Goal: Use online tool/utility: Use online tool/utility

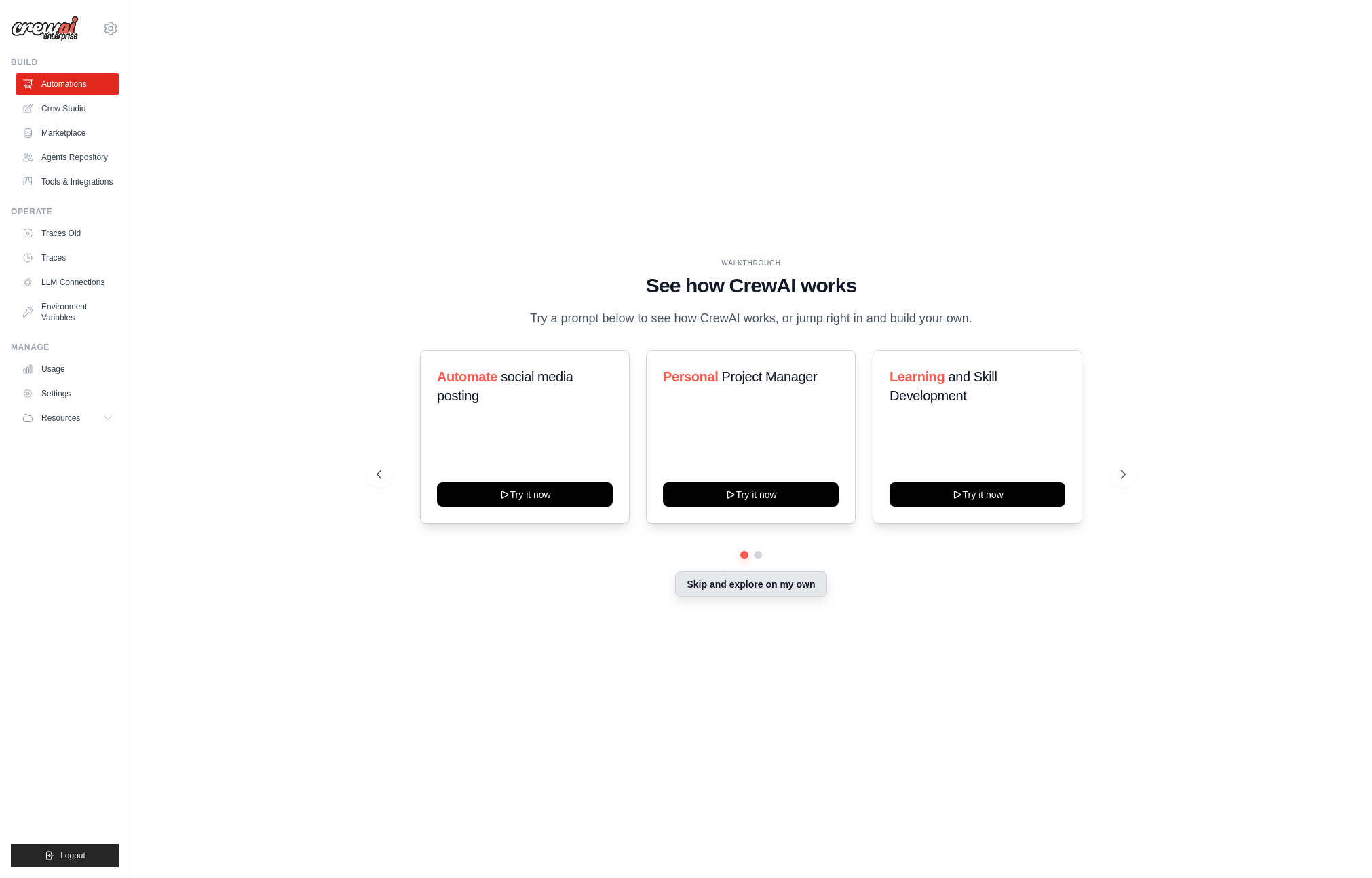
click at [766, 588] on button "Skip and explore on my own" at bounding box center [750, 583] width 151 height 25
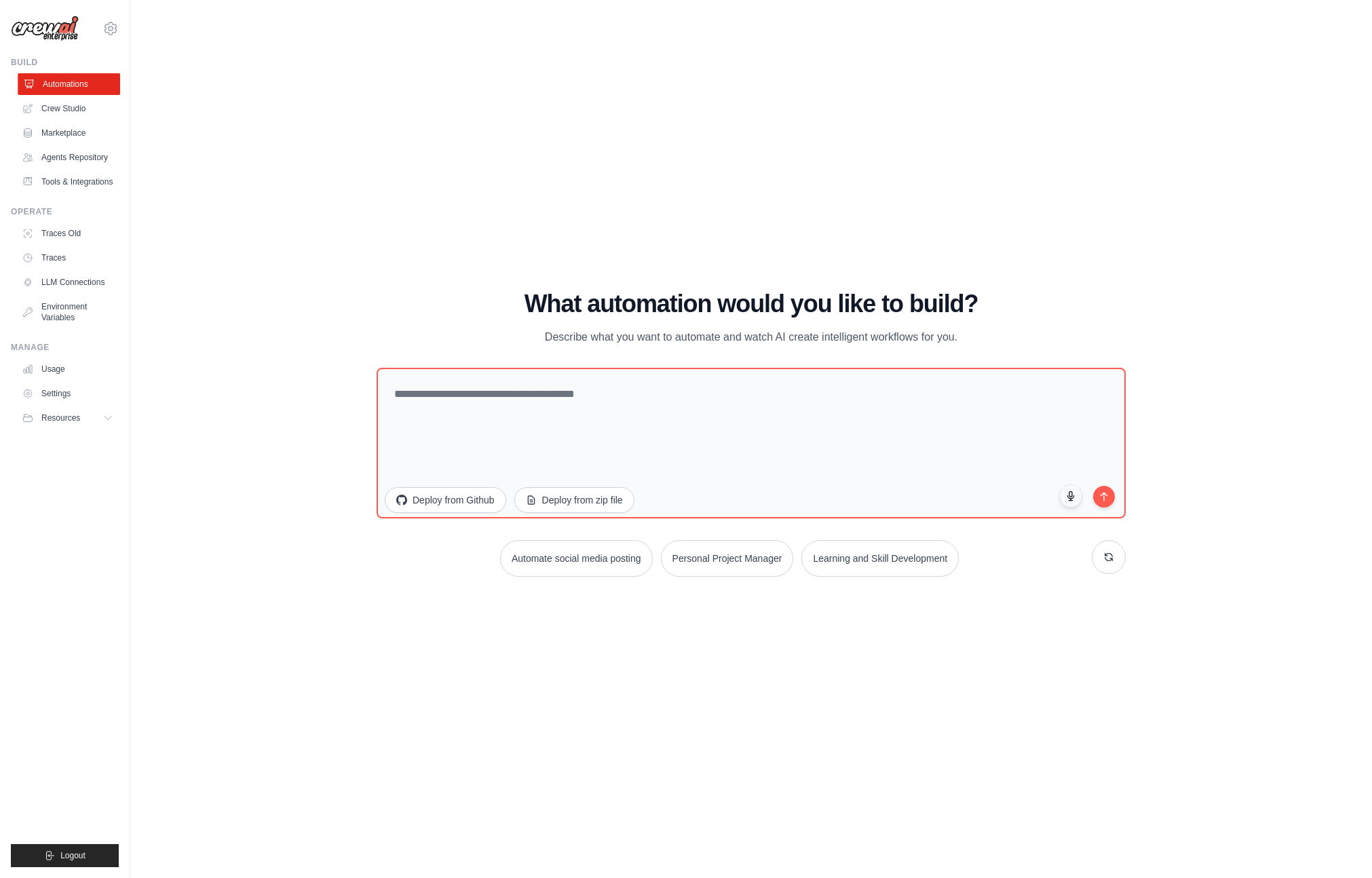
click at [83, 86] on link "Automations" at bounding box center [69, 84] width 103 height 22
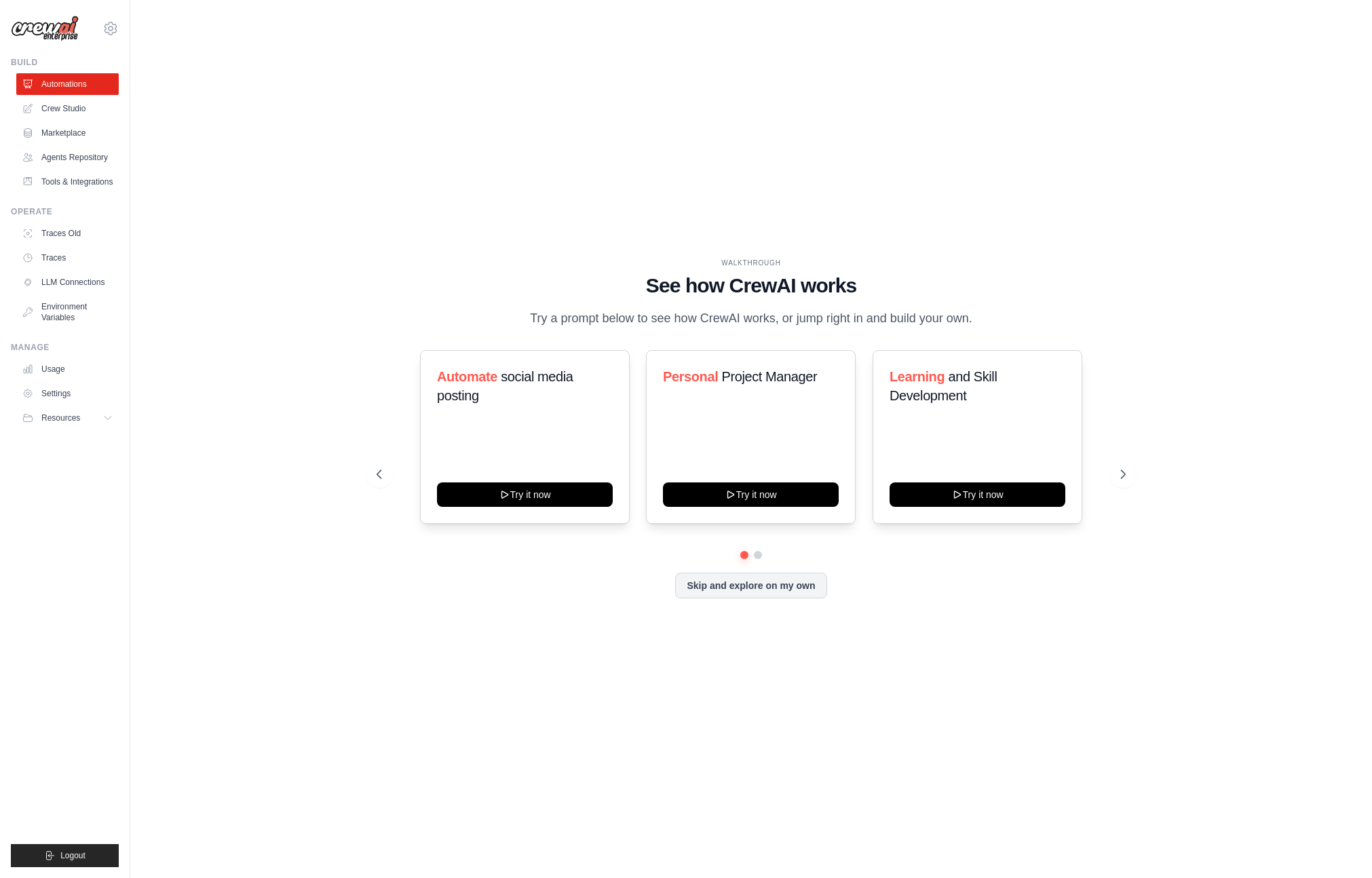
click at [83, 86] on link "Automations" at bounding box center [67, 84] width 103 height 22
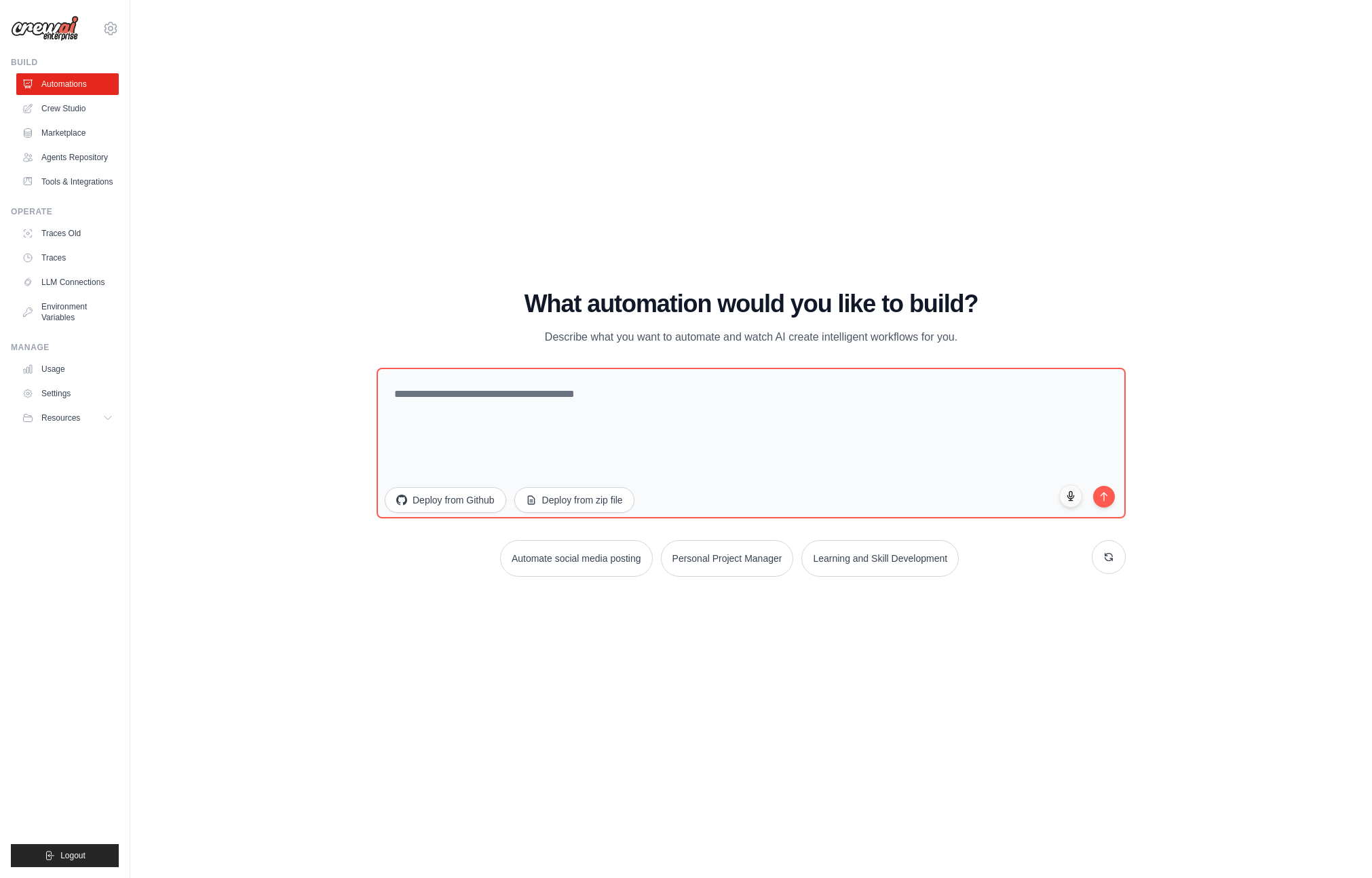
click at [83, 86] on link "Automations" at bounding box center [67, 84] width 103 height 22
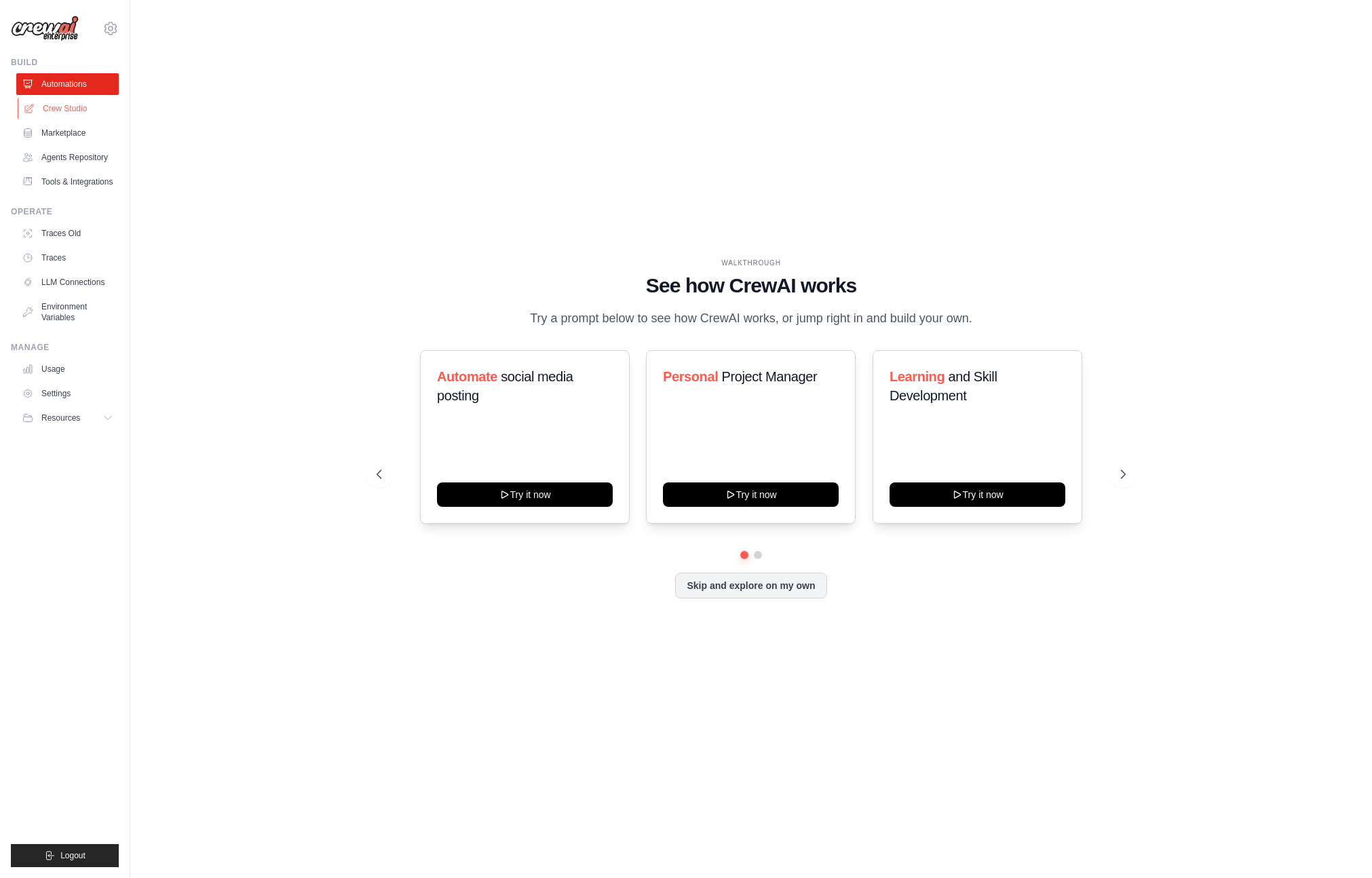
click at [83, 106] on link "Crew Studio" at bounding box center [69, 108] width 103 height 22
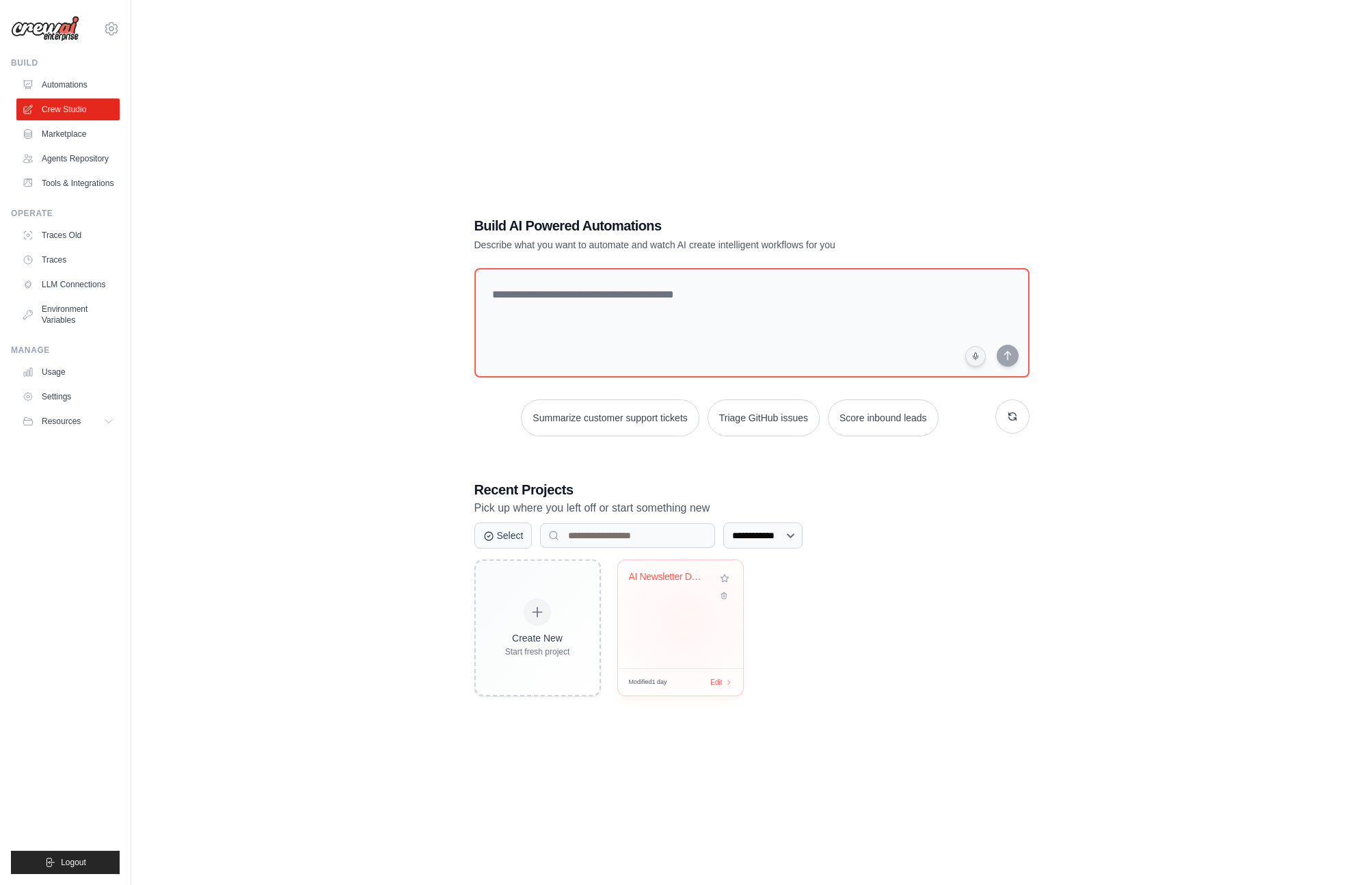
click at [683, 621] on div "AI Newsletter Daily Startup Report ..." at bounding box center [680, 614] width 125 height 108
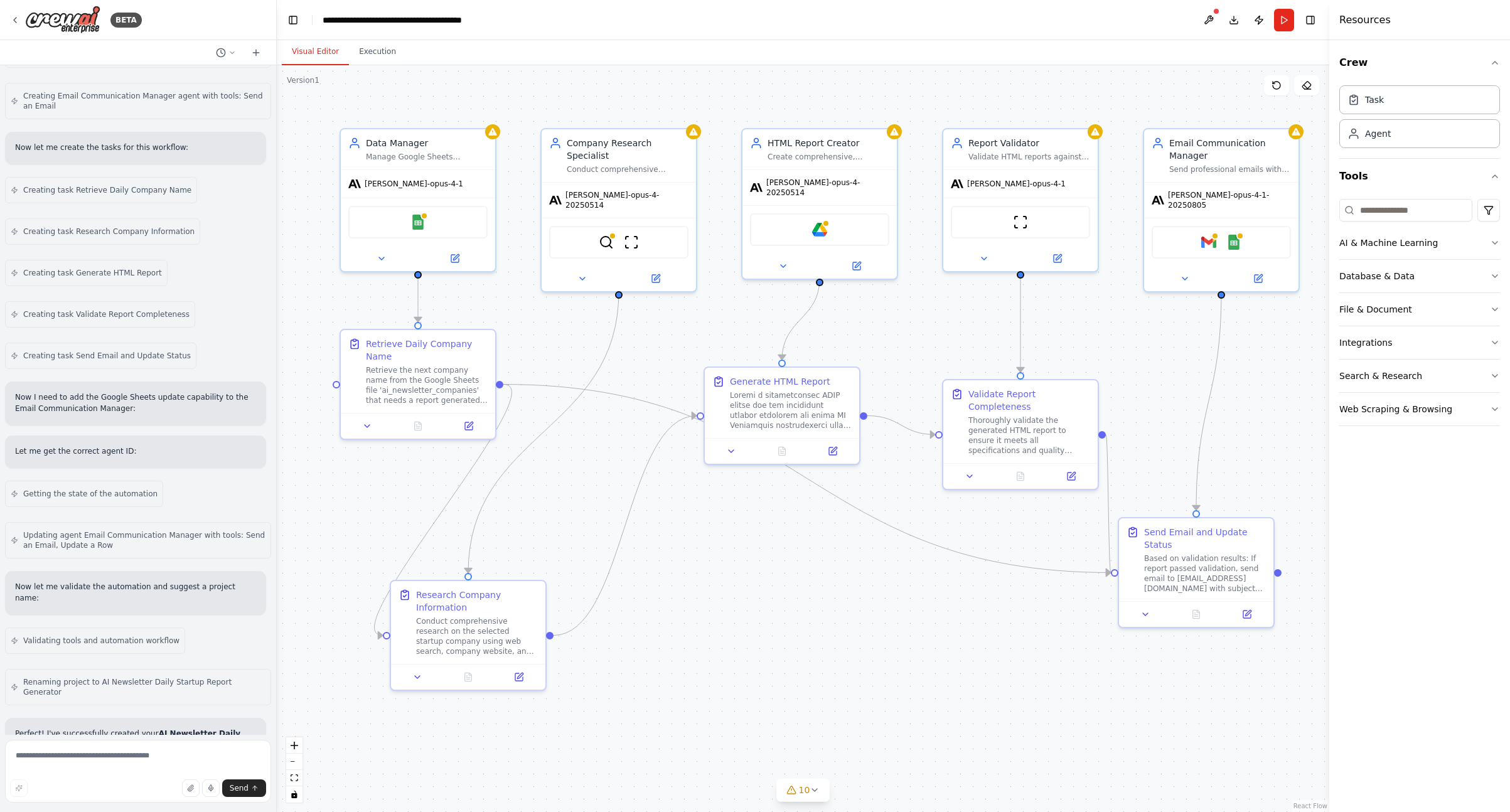
scroll to position [1473, 0]
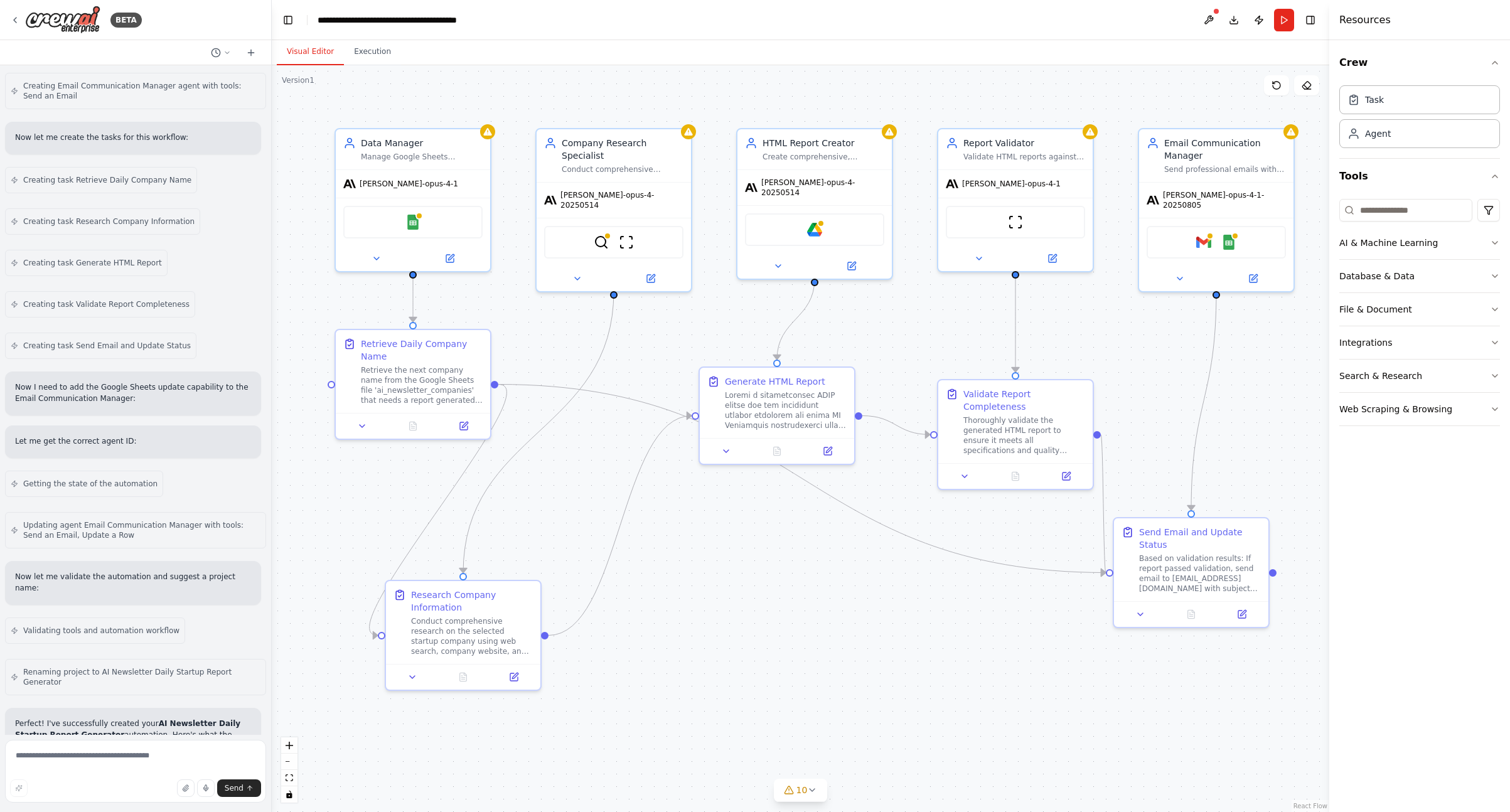
drag, startPoint x: 271, startPoint y: 329, endPoint x: 271, endPoint y: 174, distance: 155.0
click at [271, 174] on div "BETA I would like to create an HTML, downloadable report that follows the exact…" at bounding box center [755, 406] width 1510 height 812
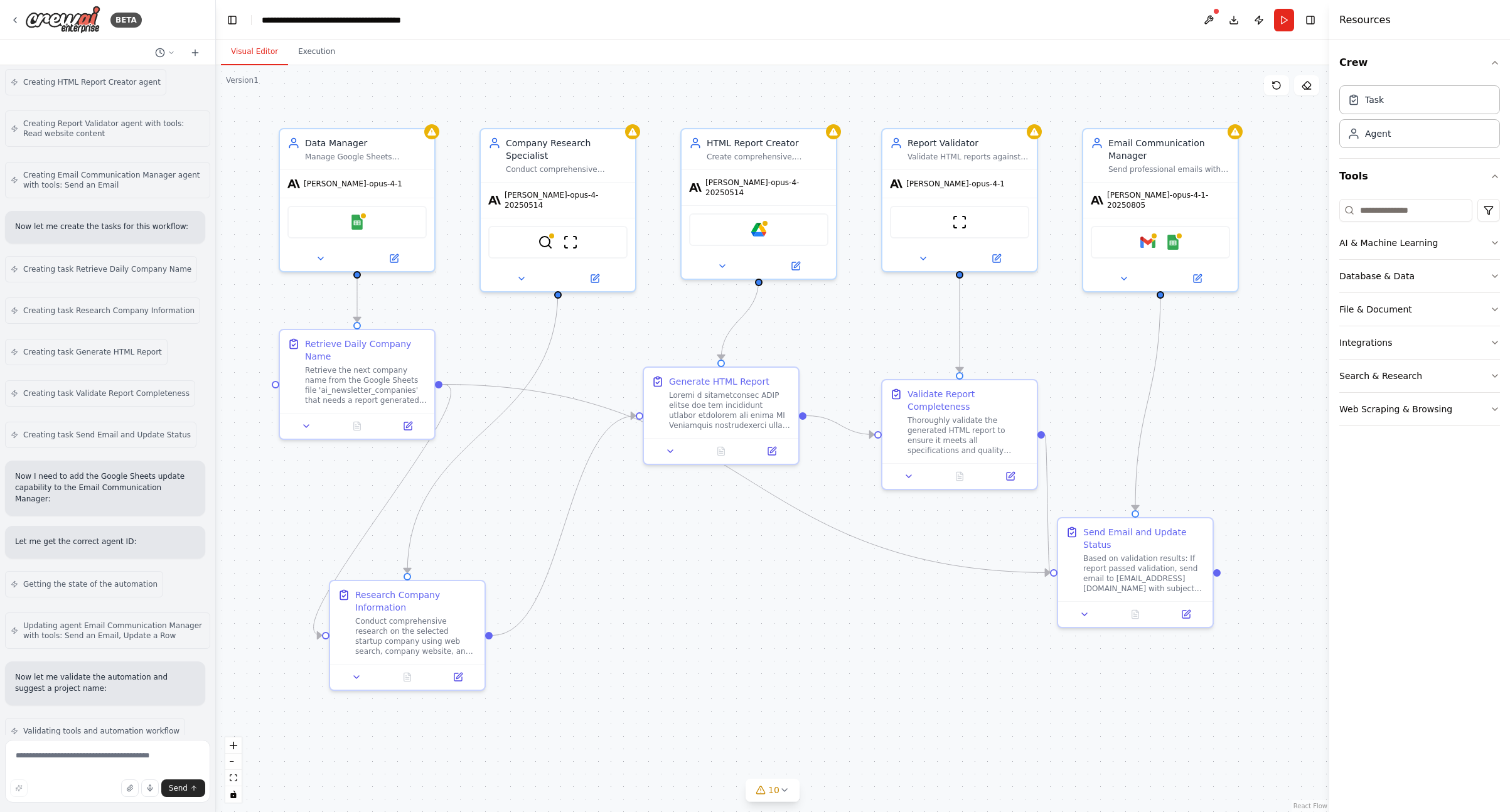
scroll to position [1708, 0]
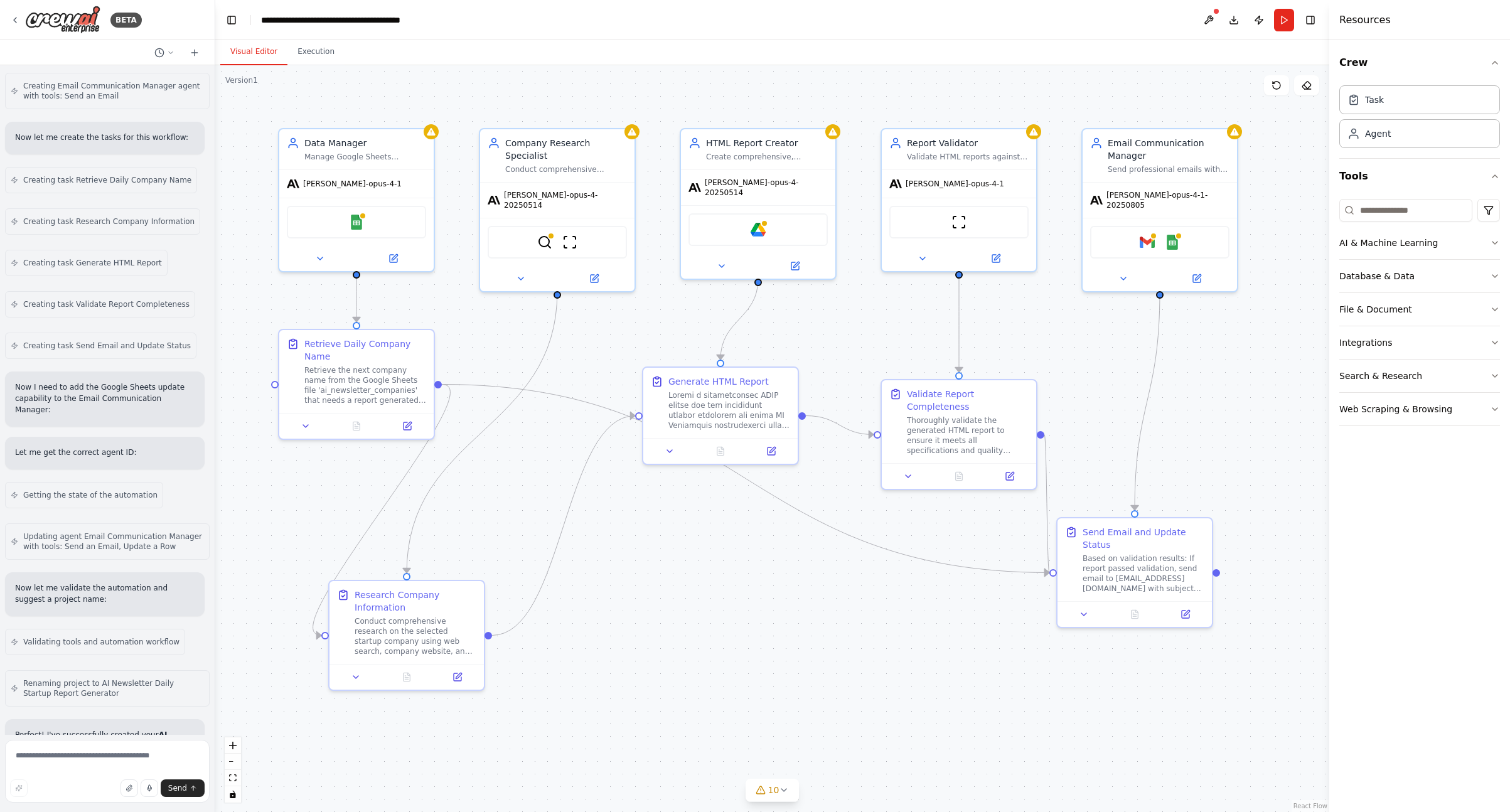
drag, startPoint x: 270, startPoint y: 182, endPoint x: 215, endPoint y: 182, distance: 55.0
click at [215, 182] on div "BETA I would like to create an HTML, downloadable report that follows the exact…" at bounding box center [755, 406] width 1510 height 812
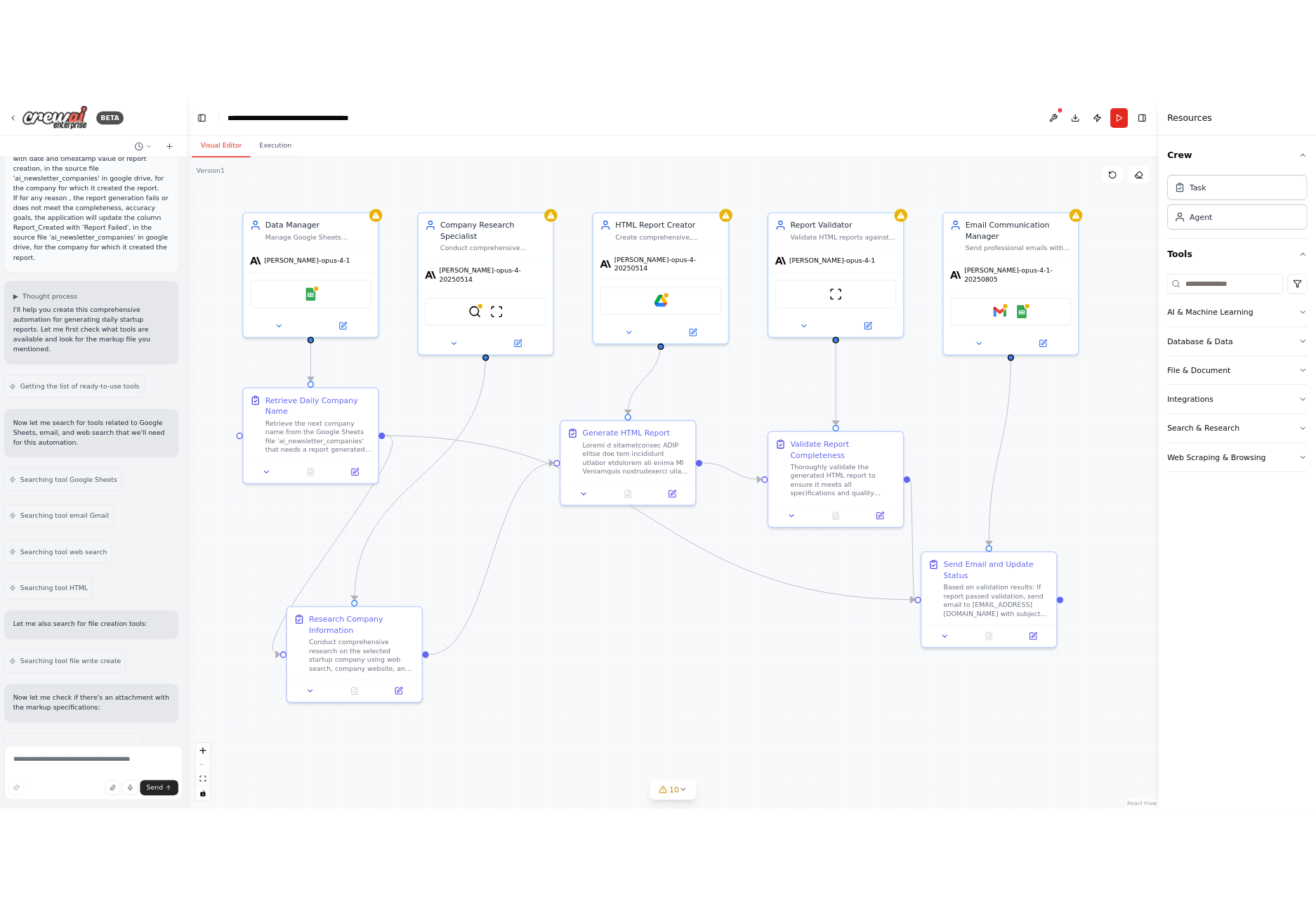
scroll to position [419, 0]
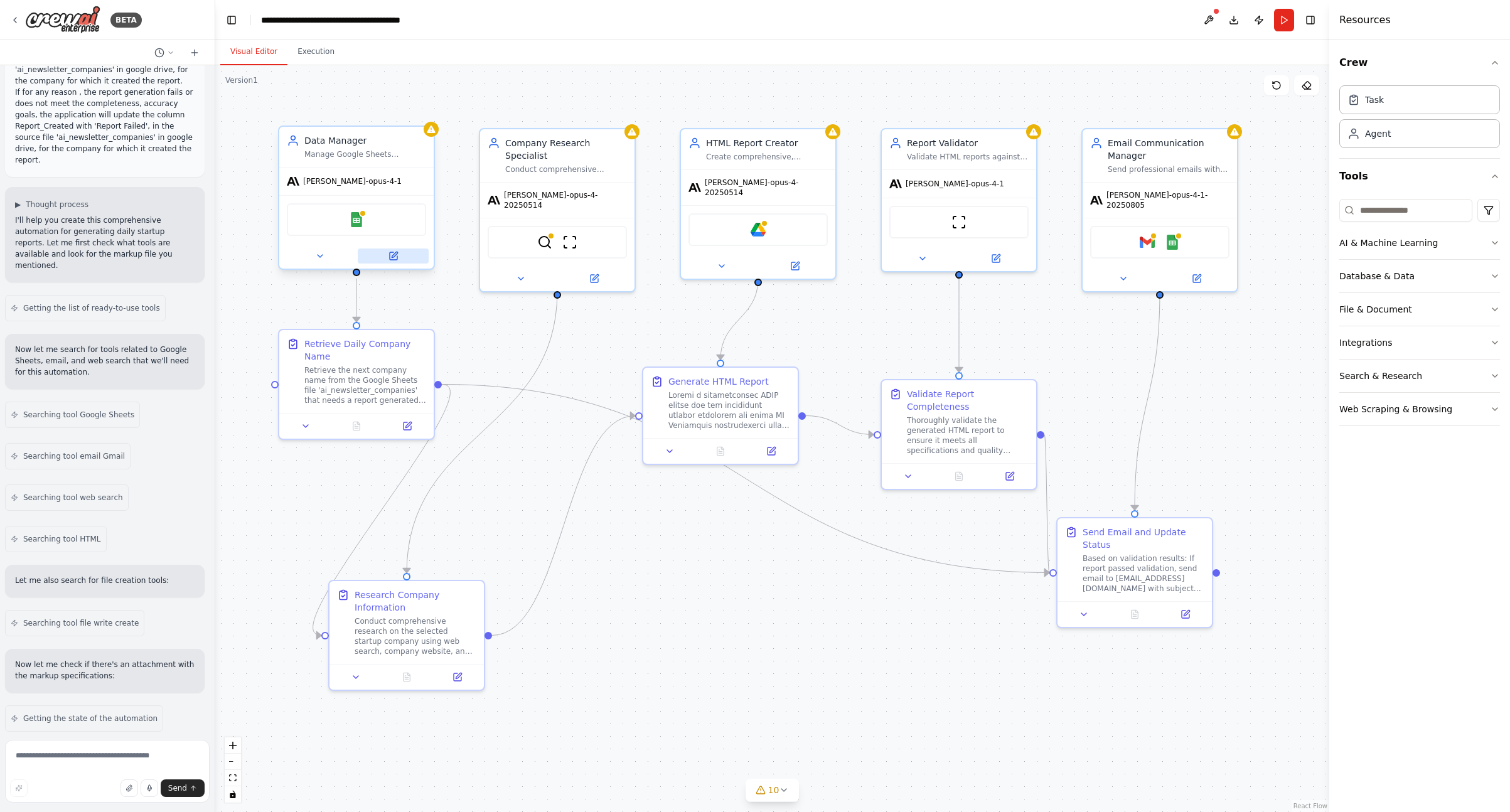
click at [396, 258] on icon at bounding box center [393, 256] width 8 height 8
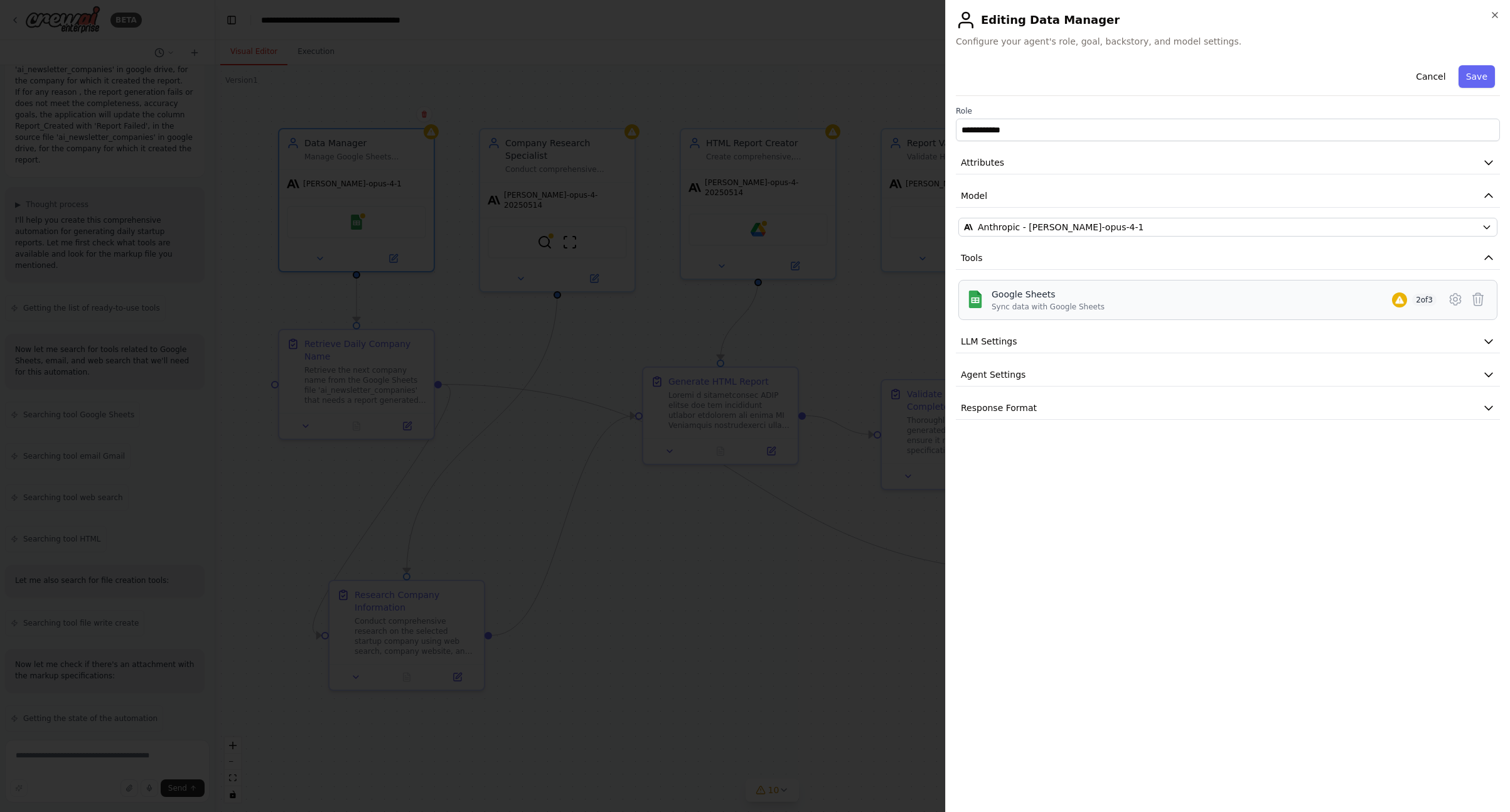
click at [1056, 309] on div "Sync data with Google Sheets" at bounding box center [1048, 307] width 113 height 10
click at [1268, 301] on icon at bounding box center [1455, 299] width 3 height 3
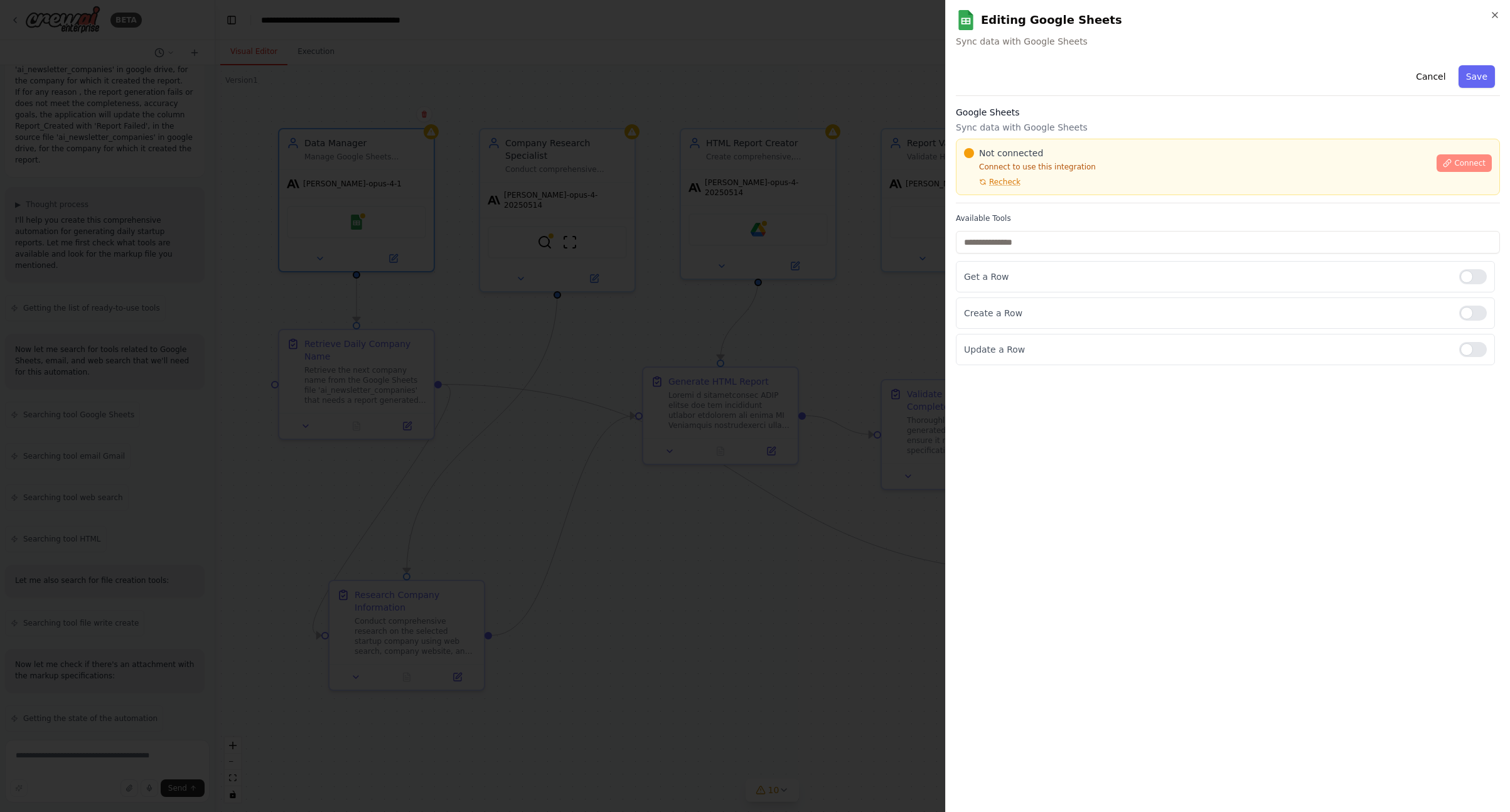
click at [1268, 162] on span "Connect" at bounding box center [1470, 163] width 31 height 10
click at [1268, 15] on icon "button" at bounding box center [1495, 16] width 10 height 10
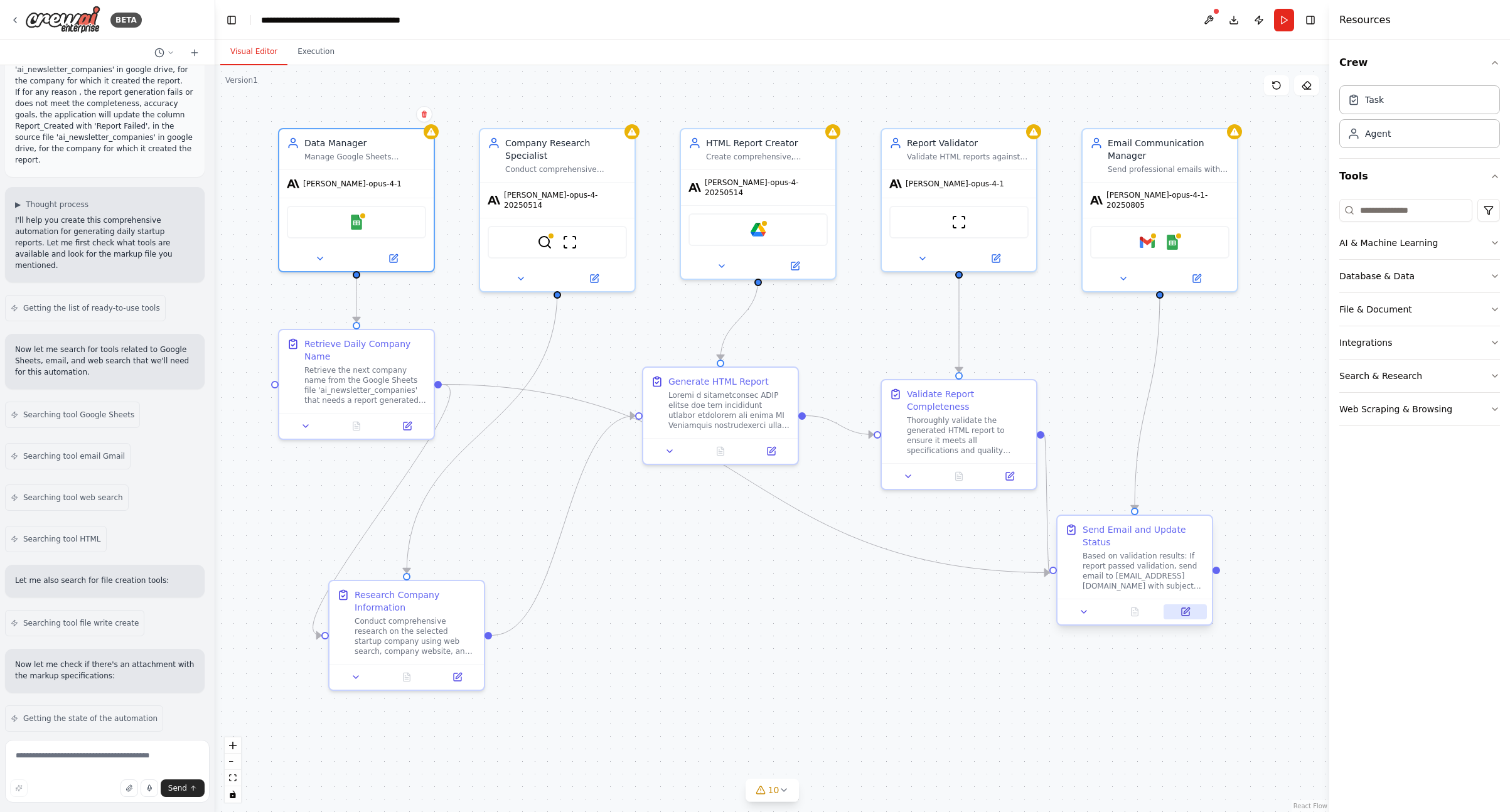
click at [1190, 611] on icon at bounding box center [1186, 612] width 10 height 10
click at [1186, 615] on icon at bounding box center [1186, 611] width 8 height 8
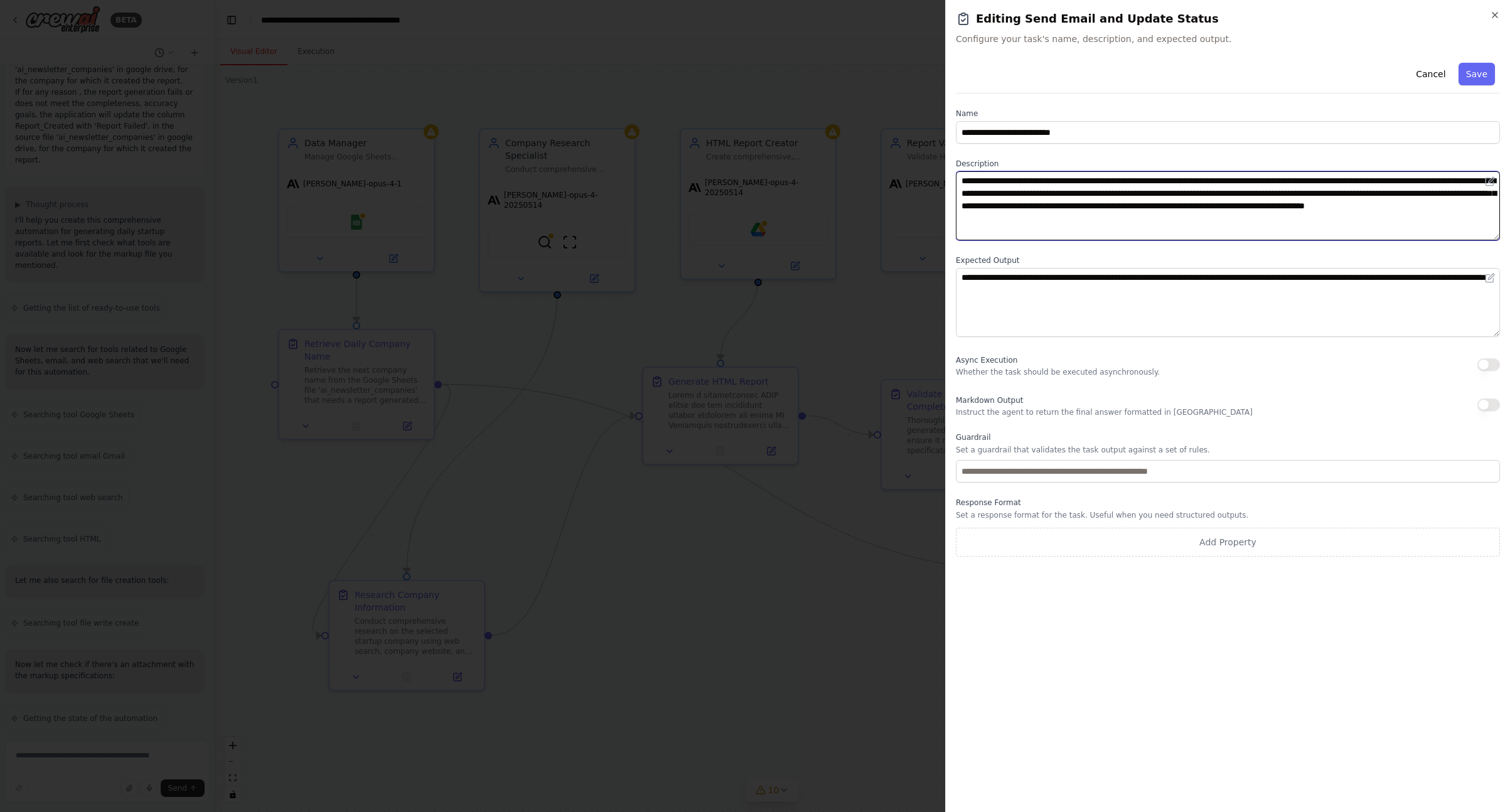
drag, startPoint x: 1106, startPoint y: 206, endPoint x: 1346, endPoint y: 213, distance: 240.1
click at [1268, 213] on textarea "**********" at bounding box center [1228, 205] width 545 height 69
click at [1268, 203] on textarea "**********" at bounding box center [1228, 205] width 545 height 69
drag, startPoint x: 1132, startPoint y: 220, endPoint x: 1174, endPoint y: 217, distance: 42.1
click at [1174, 217] on textarea "**********" at bounding box center [1228, 205] width 545 height 69
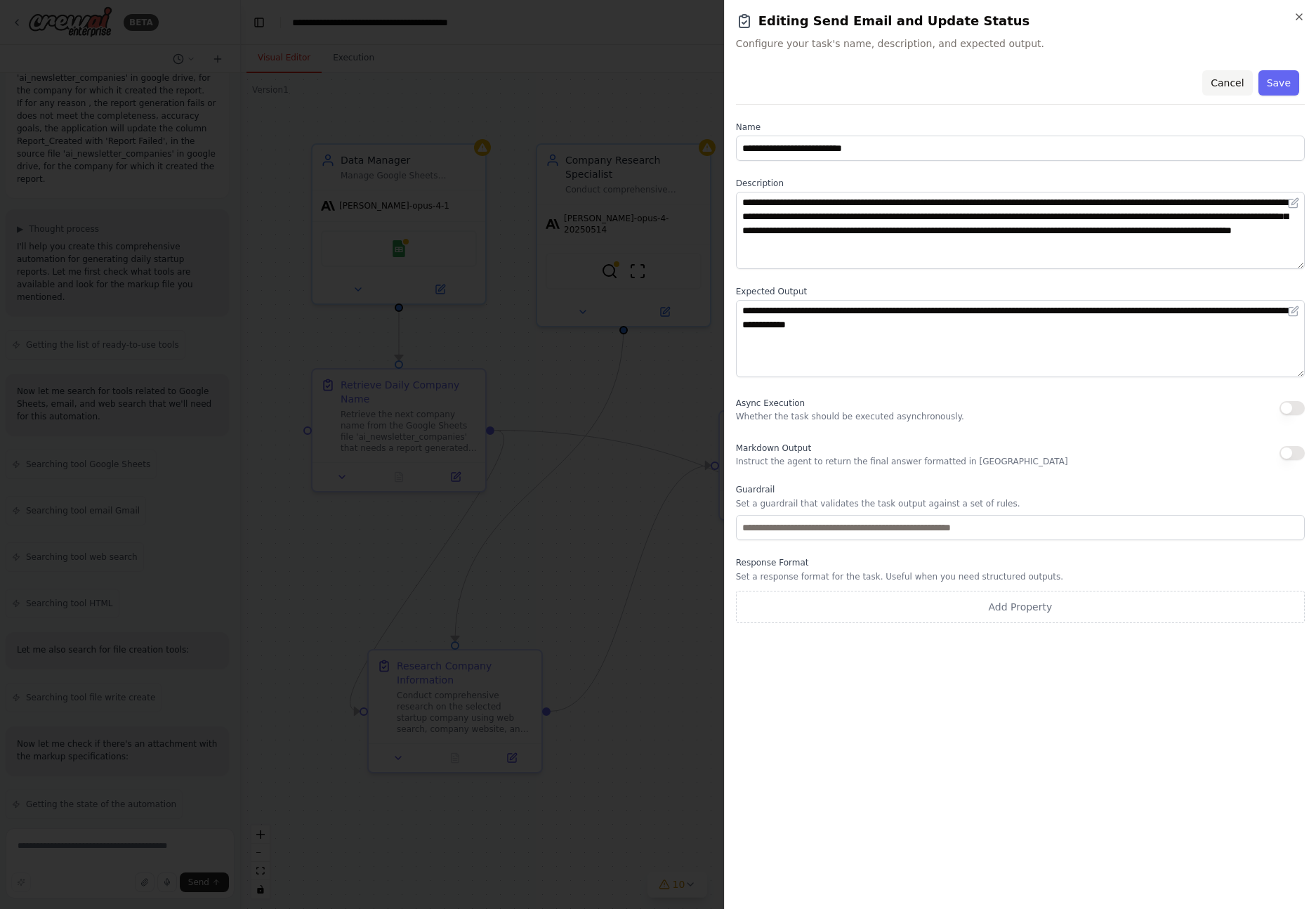
click at [1231, 81] on button "Cancel" at bounding box center [1226, 83] width 50 height 25
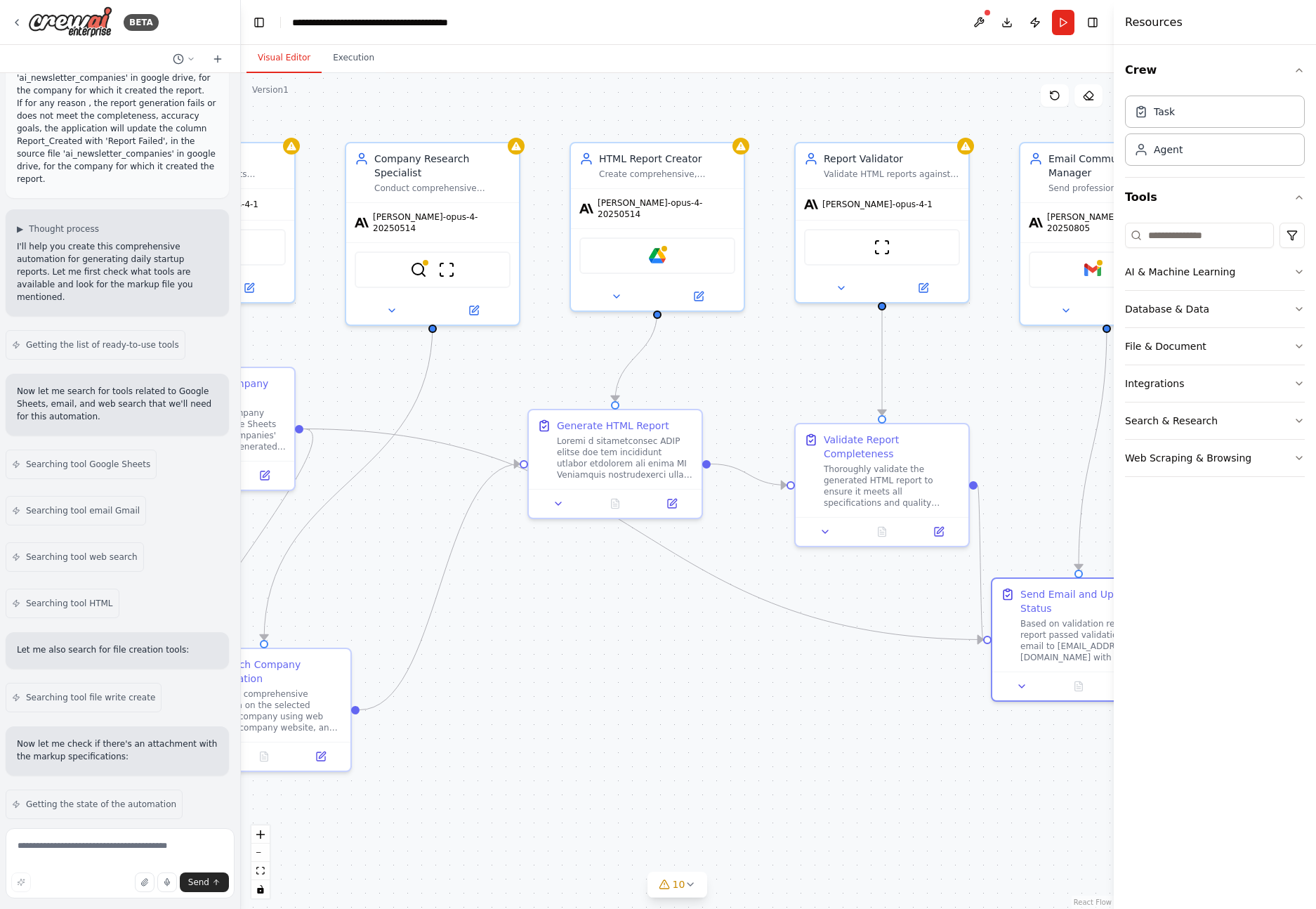
drag, startPoint x: 969, startPoint y: 399, endPoint x: 778, endPoint y: 397, distance: 191.0
click at [778, 397] on div ".deletable-edge-delete-btn { width: 20px; height: 20px; border: 0px solid #ffff…" at bounding box center [676, 491] width 873 height 836
click at [924, 288] on icon at bounding box center [923, 285] width 9 height 9
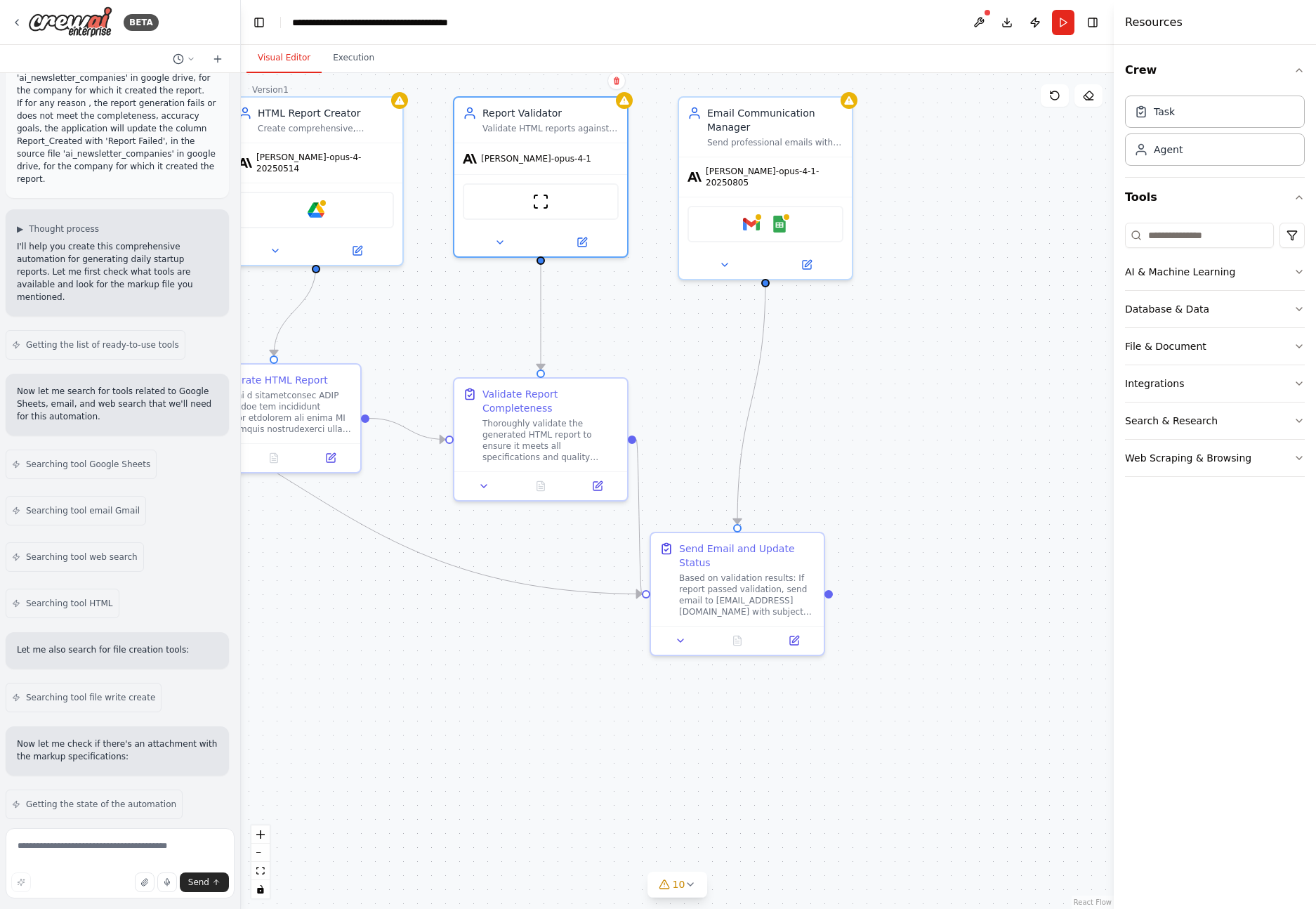
drag, startPoint x: 1027, startPoint y: 743, endPoint x: 685, endPoint y: 697, distance: 345.1
click at [685, 697] on div ".deletable-edge-delete-btn { width: 20px; height: 20px; border: 0px solid #ffff…" at bounding box center [676, 491] width 873 height 836
click at [796, 639] on icon at bounding box center [794, 637] width 9 height 9
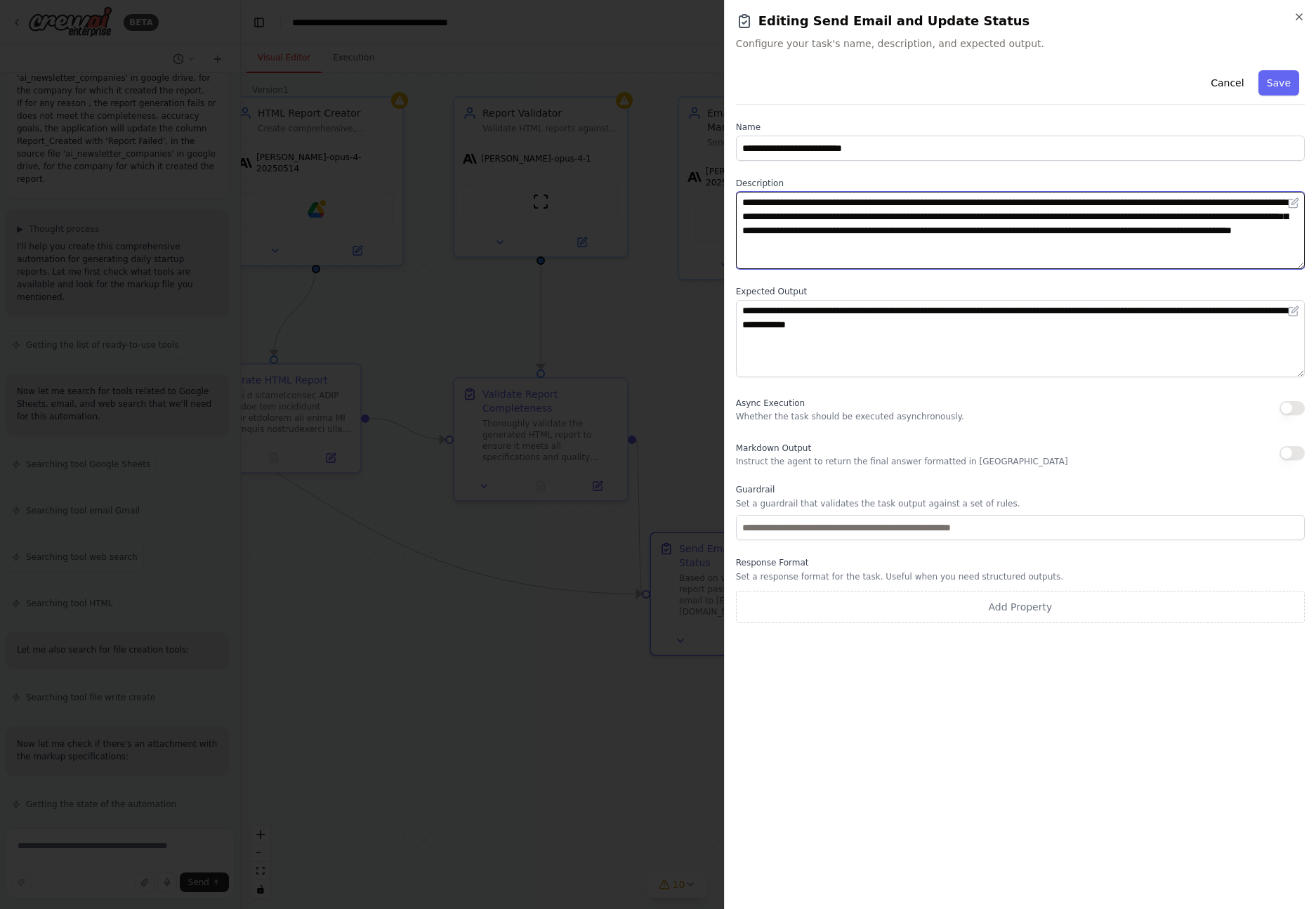
drag, startPoint x: 1113, startPoint y: 244, endPoint x: 1062, endPoint y: 228, distance: 53.5
click at [1062, 228] on textarea "**********" at bounding box center [1020, 230] width 568 height 77
click at [1090, 232] on textarea "**********" at bounding box center [1020, 230] width 568 height 77
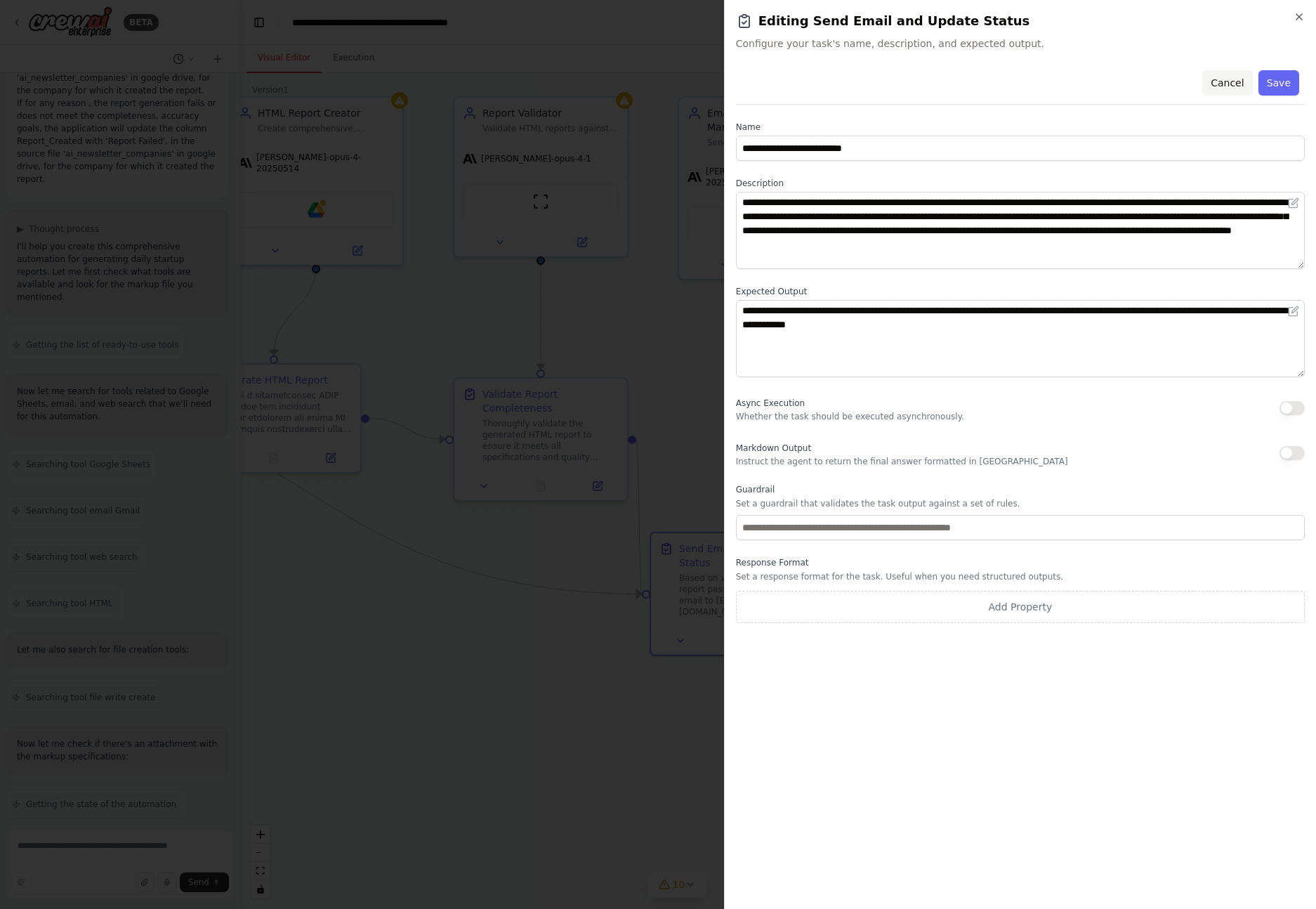
click at [1233, 85] on button "Cancel" at bounding box center [1226, 83] width 50 height 25
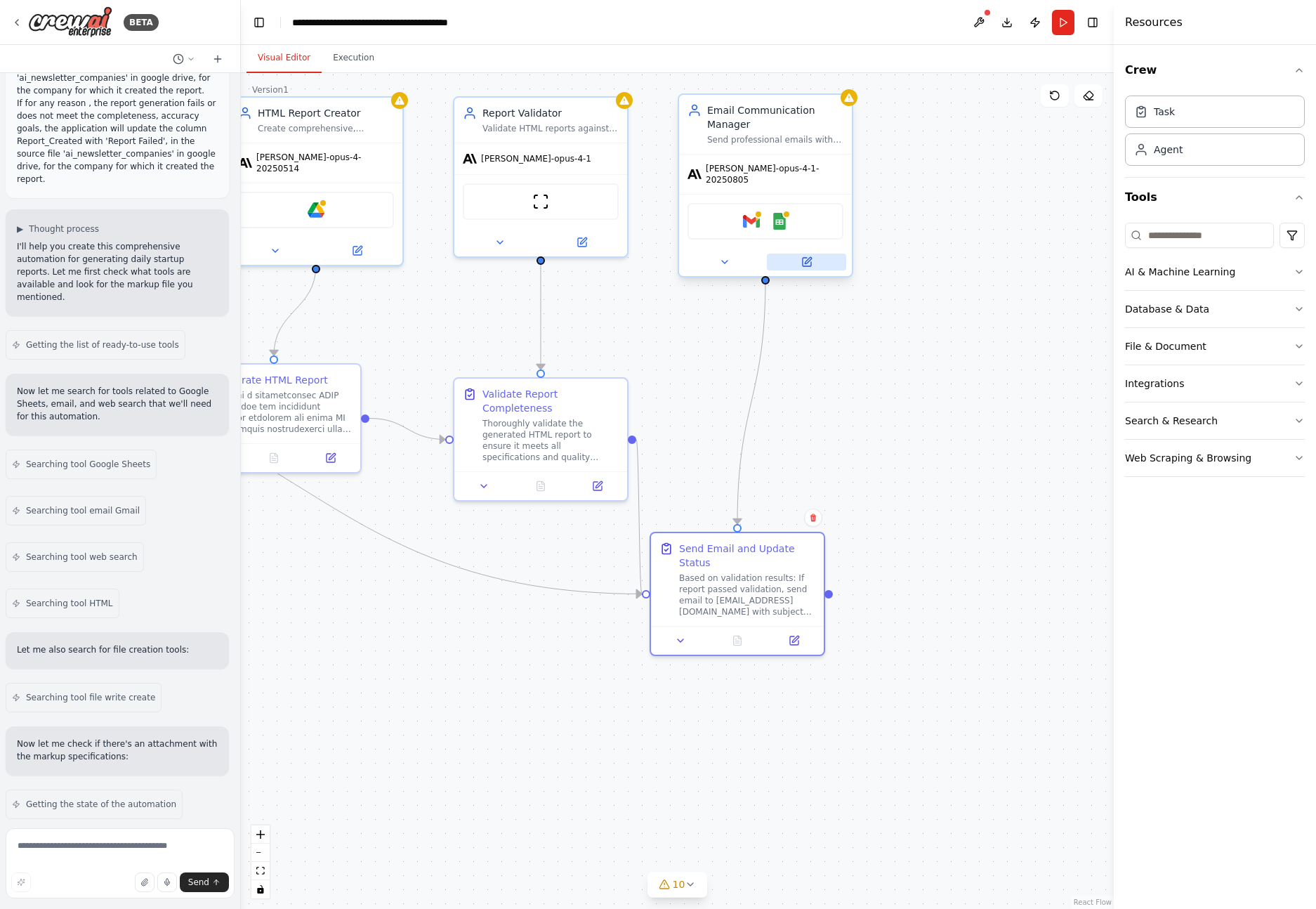
click at [812, 256] on icon at bounding box center [807, 262] width 12 height 12
click at [813, 259] on button at bounding box center [807, 261] width 80 height 17
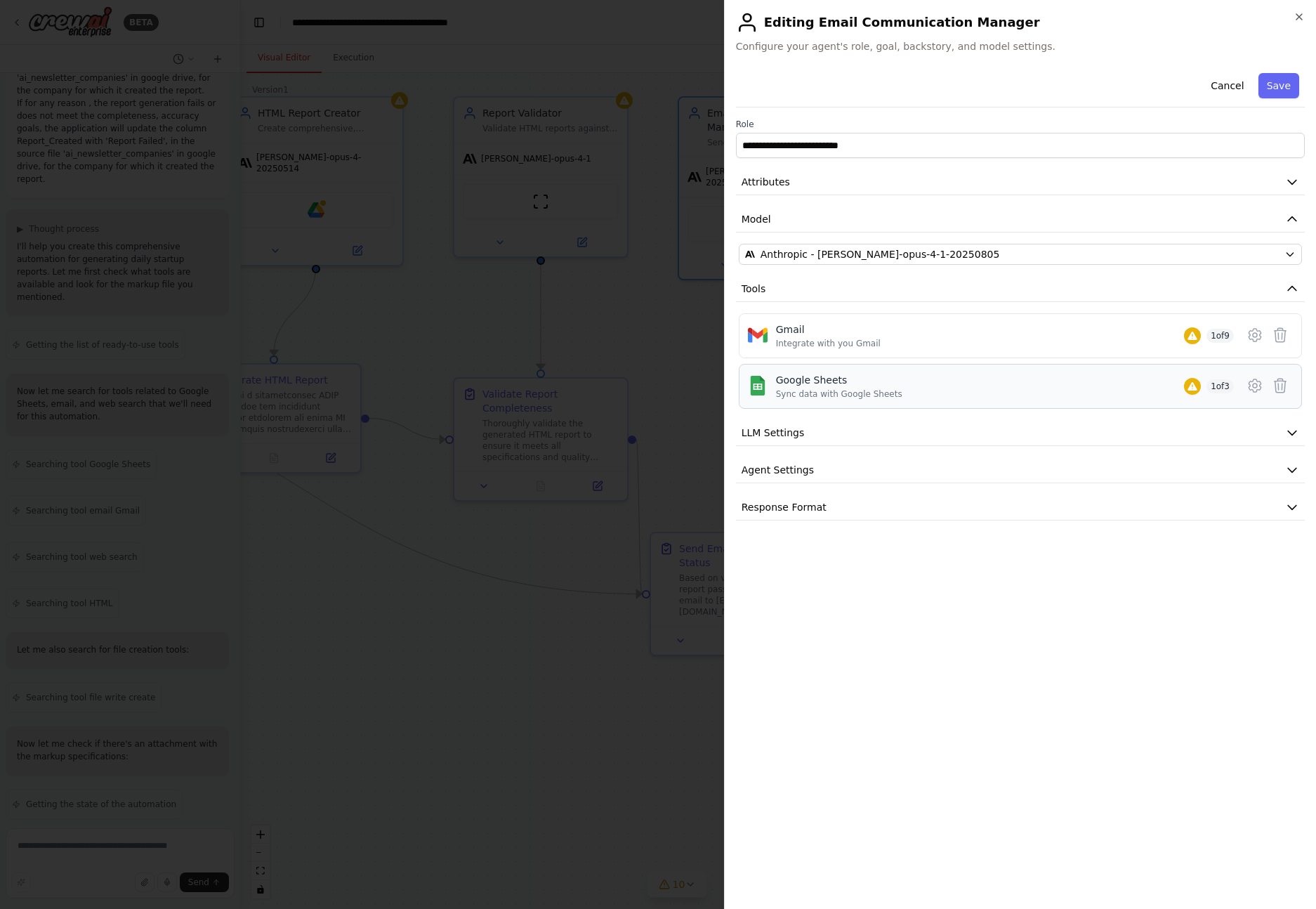
click at [853, 382] on div "Google Sheets" at bounding box center [839, 380] width 127 height 14
click at [1253, 334] on icon at bounding box center [1255, 335] width 4 height 4
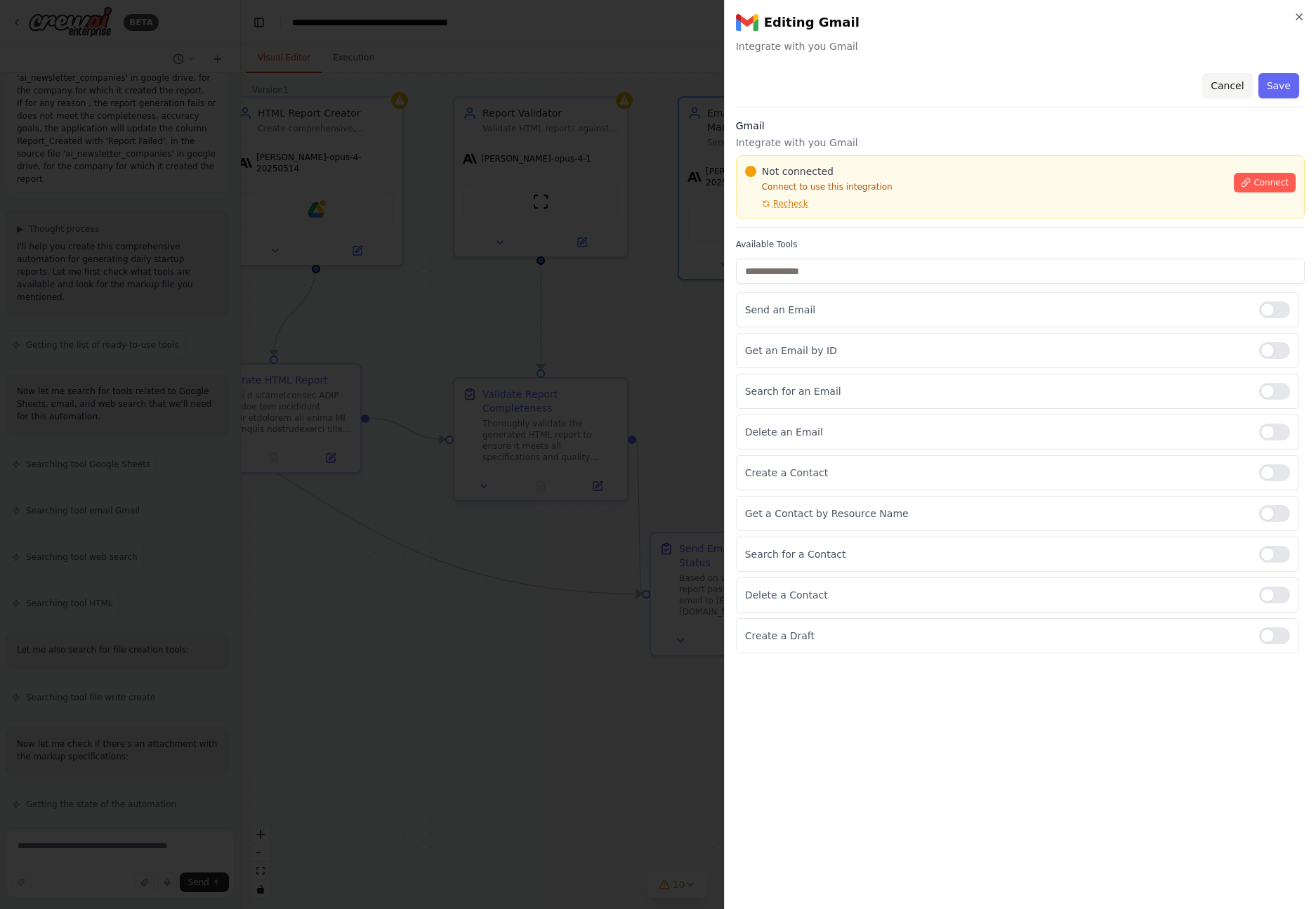
click at [1226, 84] on button "Cancel" at bounding box center [1226, 86] width 50 height 25
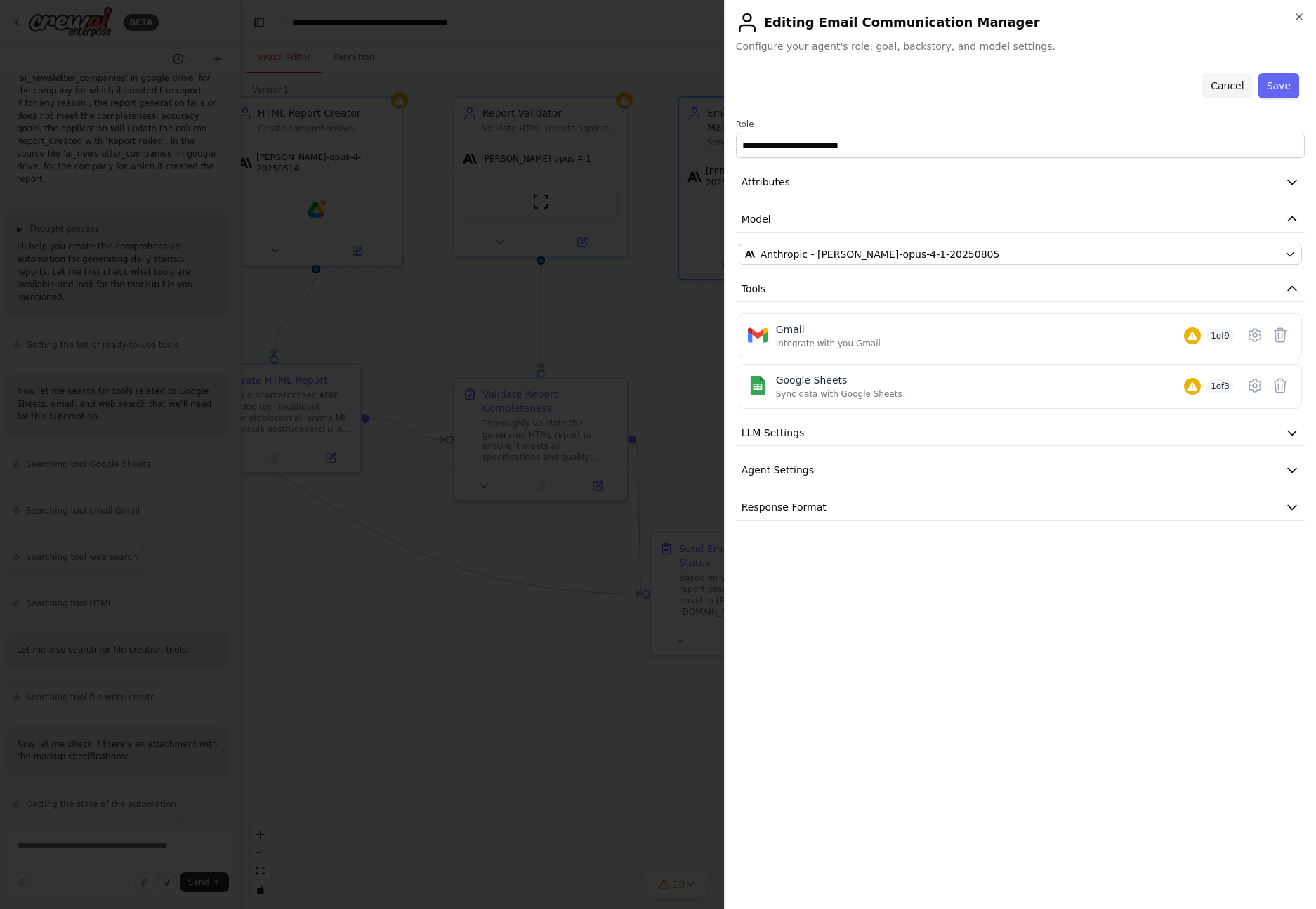
click at [1225, 82] on button "Cancel" at bounding box center [1226, 86] width 50 height 25
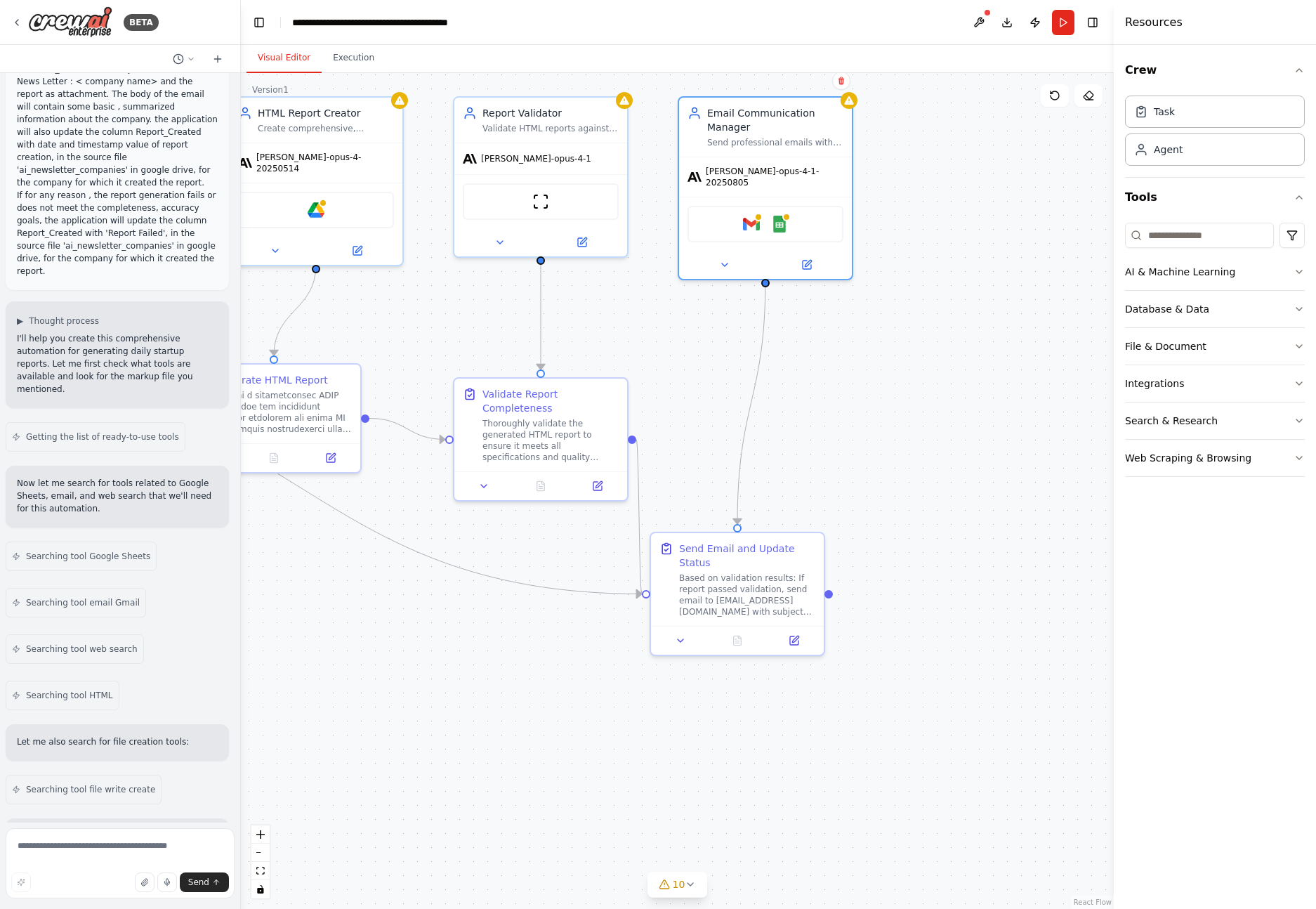
scroll to position [0, 0]
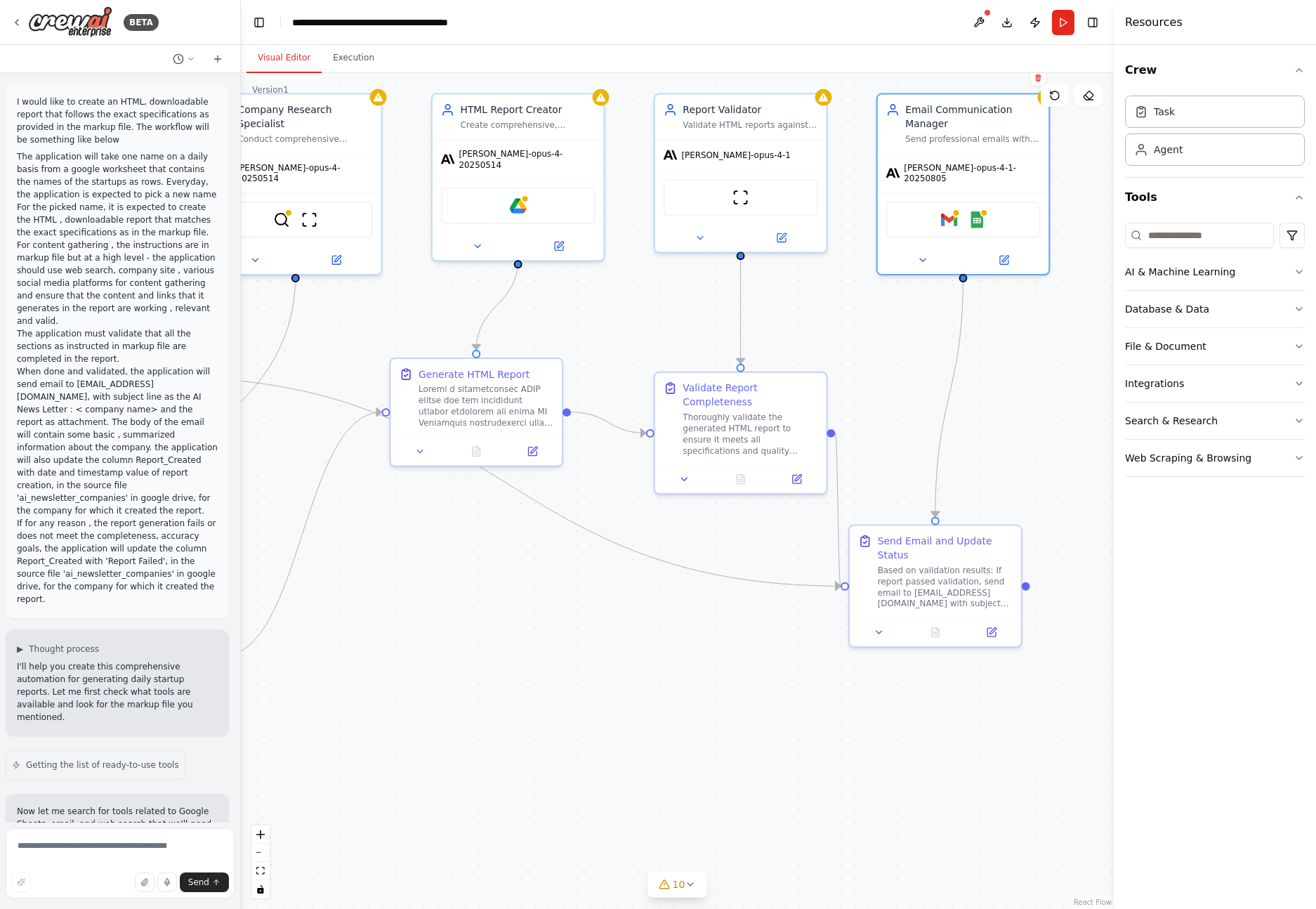
drag, startPoint x: 509, startPoint y: 648, endPoint x: 710, endPoint y: 639, distance: 201.2
click at [710, 639] on div ".deletable-edge-delete-btn { width: 20px; height: 20px; border: 0px solid #ffff…" at bounding box center [676, 491] width 873 height 836
click at [561, 239] on icon at bounding box center [559, 243] width 9 height 9
